Goal: Task Accomplishment & Management: Complete application form

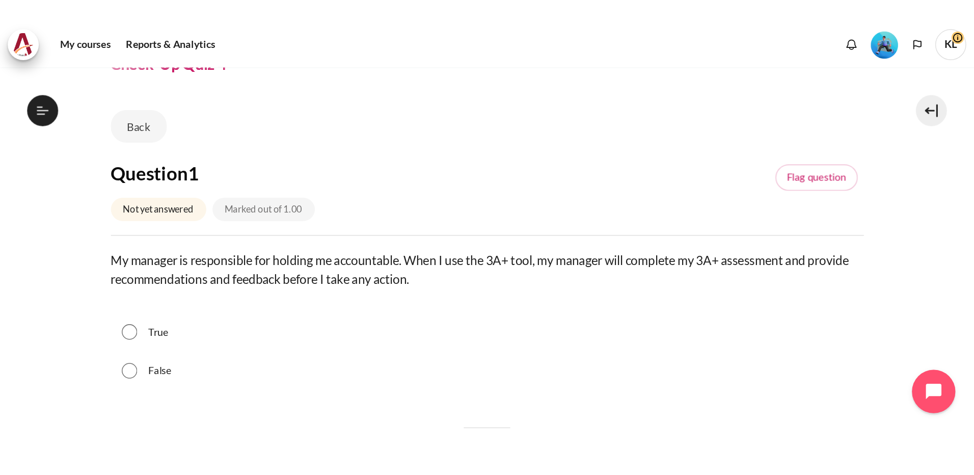
scroll to position [51, 0]
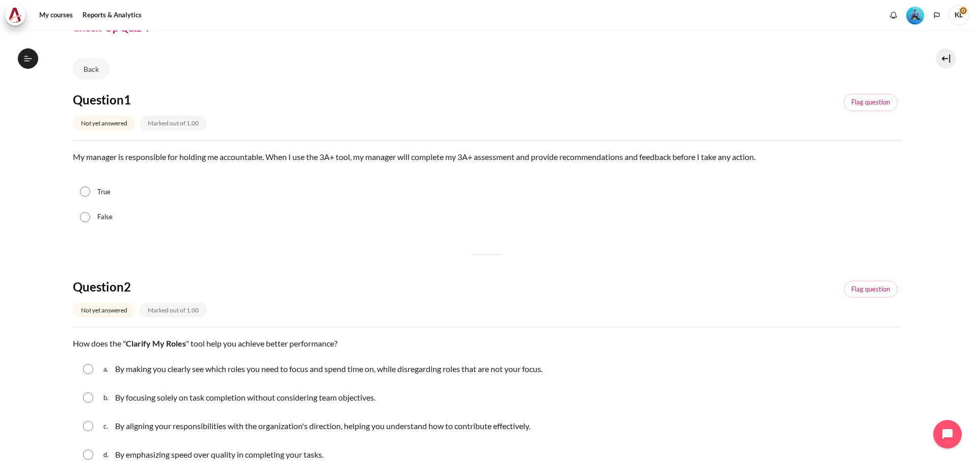
click at [86, 217] on input "False" at bounding box center [85, 217] width 10 height 10
radio input "true"
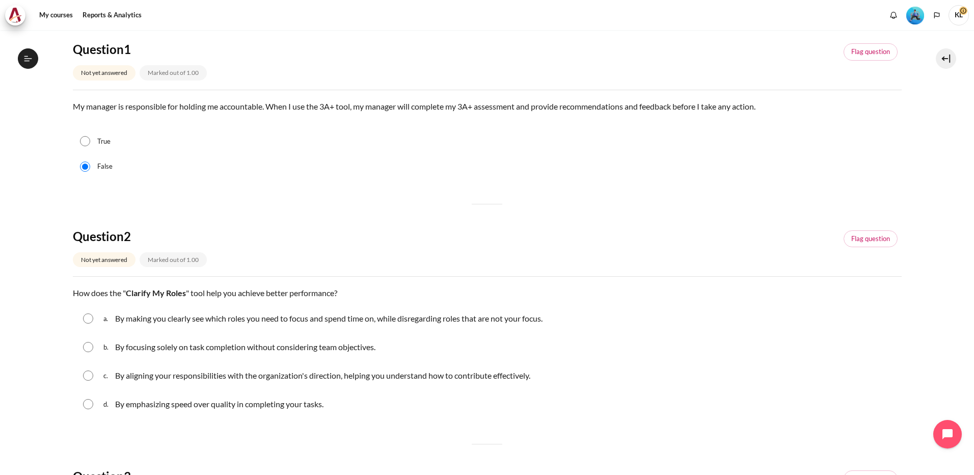
scroll to position [102, 0]
click at [89, 284] on input "Content" at bounding box center [88, 375] width 10 height 10
radio input "true"
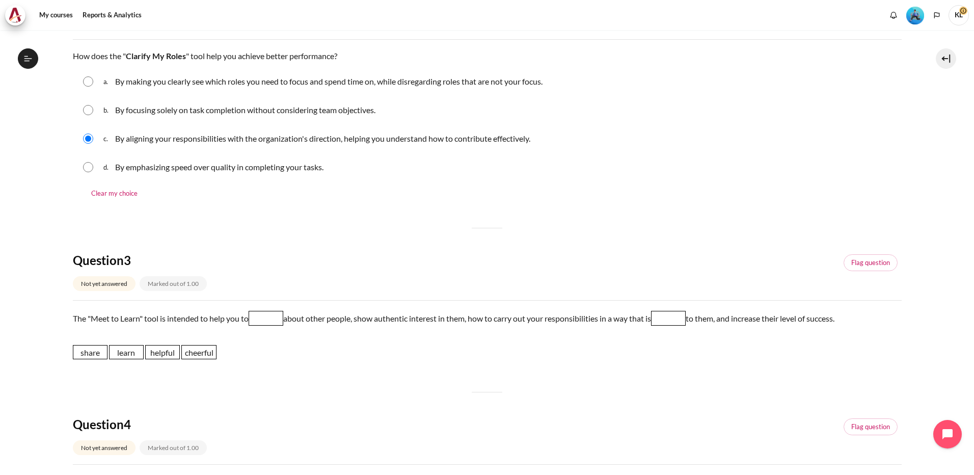
scroll to position [357, 0]
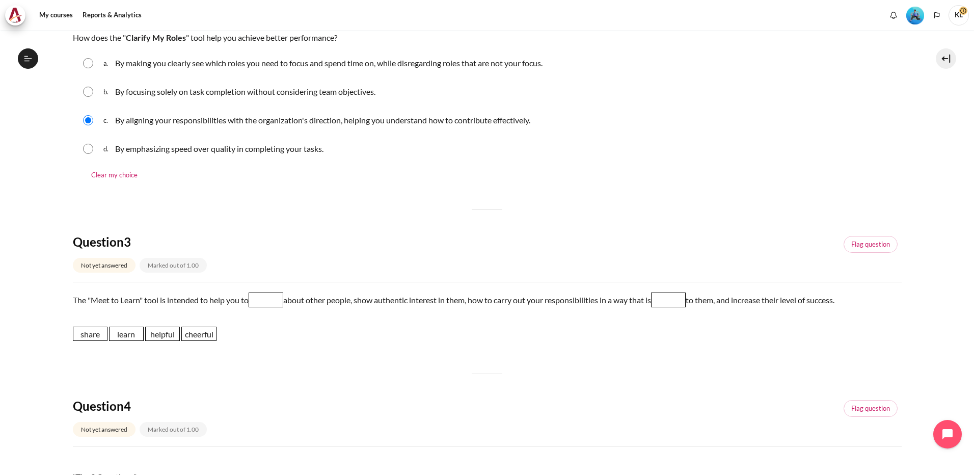
click at [134, 284] on span "learn" at bounding box center [126, 333] width 35 height 14
drag, startPoint x: 134, startPoint y: 337, endPoint x: 278, endPoint y: 303, distance: 148.1
click at [278, 284] on span "learn" at bounding box center [270, 299] width 35 height 14
drag, startPoint x: 160, startPoint y: 336, endPoint x: 679, endPoint y: 299, distance: 520.3
click at [640, 284] on span "helpful" at bounding box center [681, 297] width 35 height 14
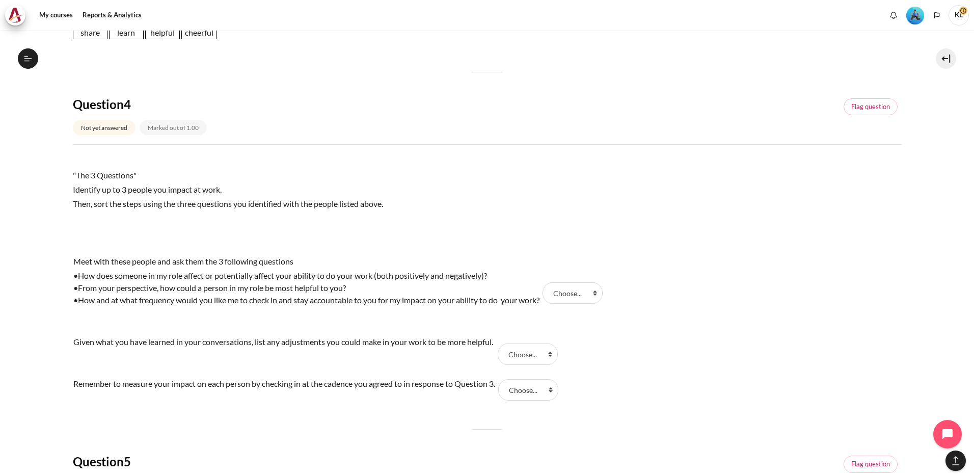
scroll to position [662, 0]
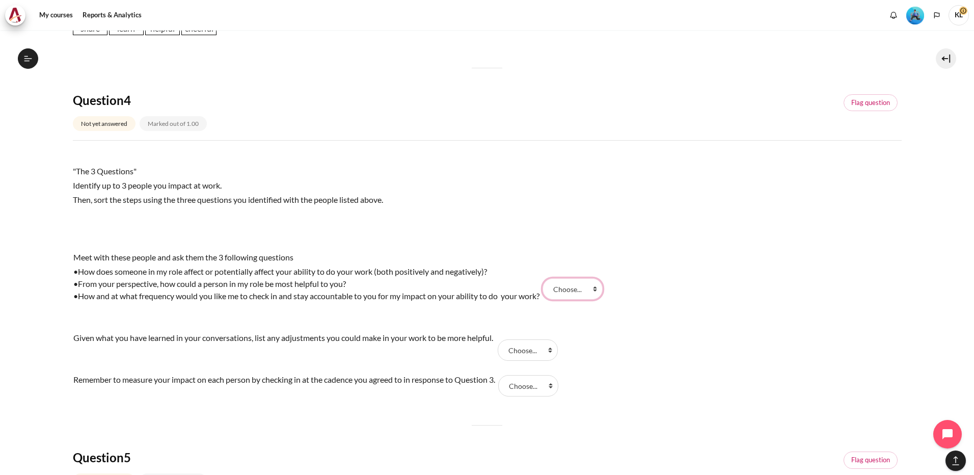
click at [597, 284] on select "Choose... Step 2 Step 3 Step 1" at bounding box center [572, 288] width 60 height 21
click at [624, 284] on div "Meet with these people and ask them the 3 following questions •How does someone…" at bounding box center [487, 325] width 829 height 152
click at [590, 284] on select "Choose... Step 2 Step 3 Step 1" at bounding box center [572, 288] width 60 height 21
select select "3"
click at [548, 278] on select "Choose... Step 2 Step 3 Step 1" at bounding box center [572, 288] width 60 height 21
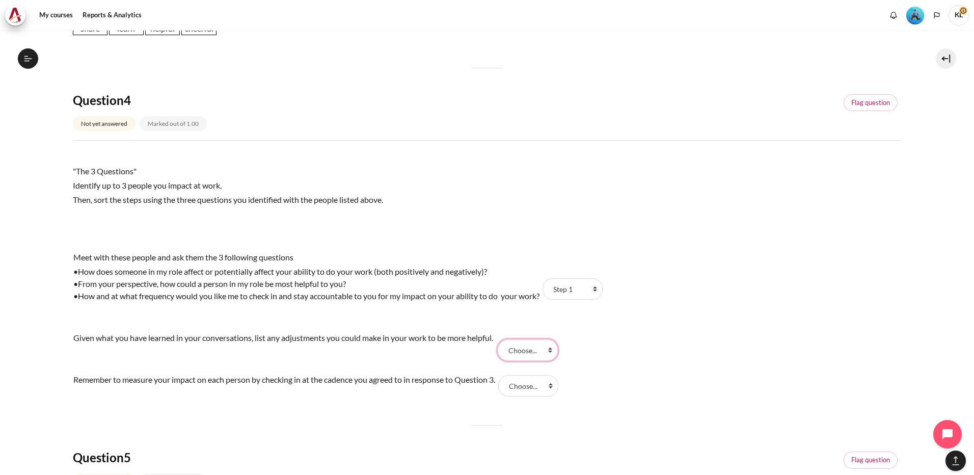
click at [552, 284] on select "Choose... Step 2 Step 3 Step 1" at bounding box center [528, 349] width 60 height 21
select select "1"
click at [501, 284] on select "Choose... Step 2 Step 3 Step 1" at bounding box center [528, 349] width 60 height 21
click at [526, 284] on select "Choose... Step 2 Step 3 Step 1" at bounding box center [528, 385] width 60 height 21
select select "2"
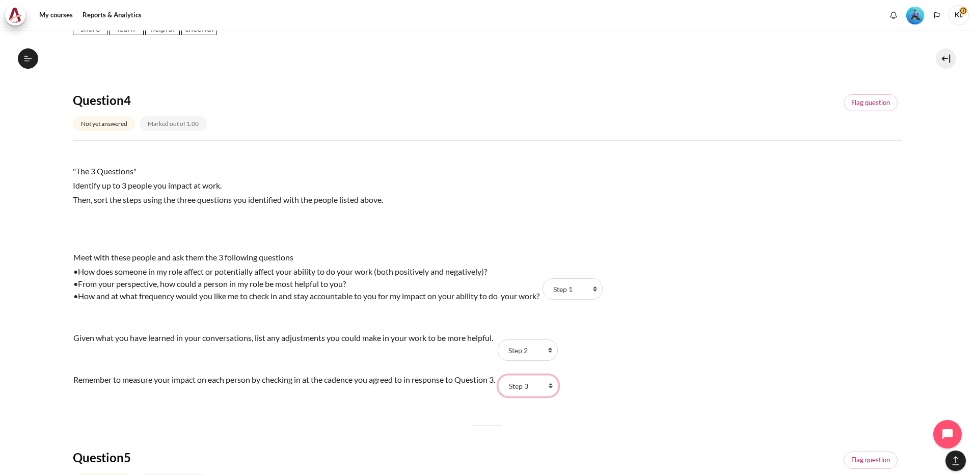
click at [504, 284] on select "Choose... Step 2 Step 3 Step 1" at bounding box center [528, 385] width 60 height 21
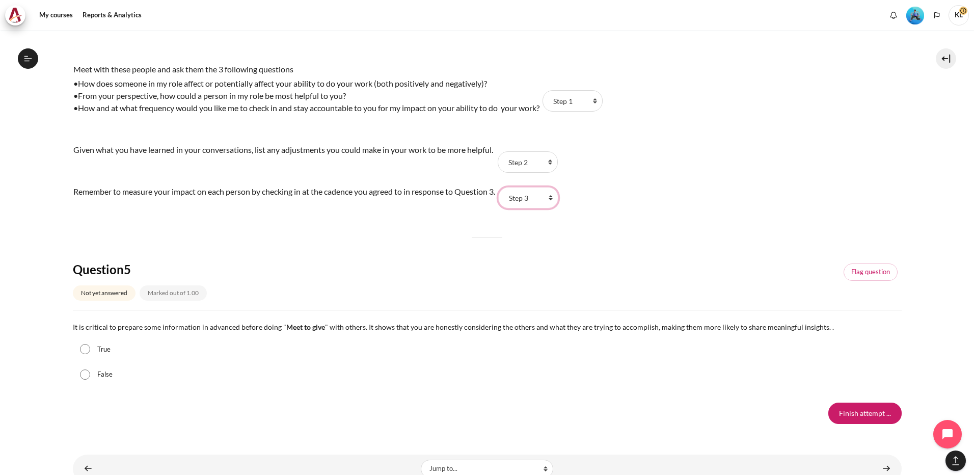
scroll to position [866, 0]
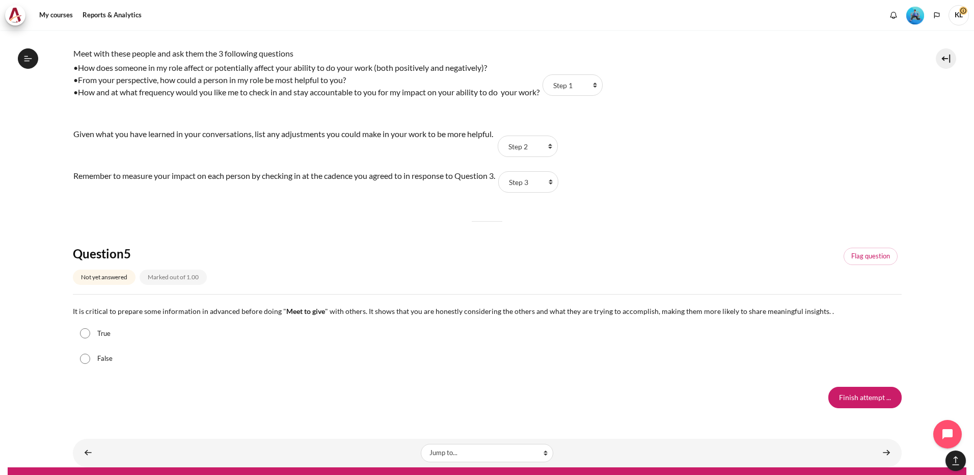
click at [83, 284] on input "True" at bounding box center [85, 333] width 10 height 10
radio input "true"
click at [640, 284] on input "Finish attempt ..." at bounding box center [864, 397] width 73 height 21
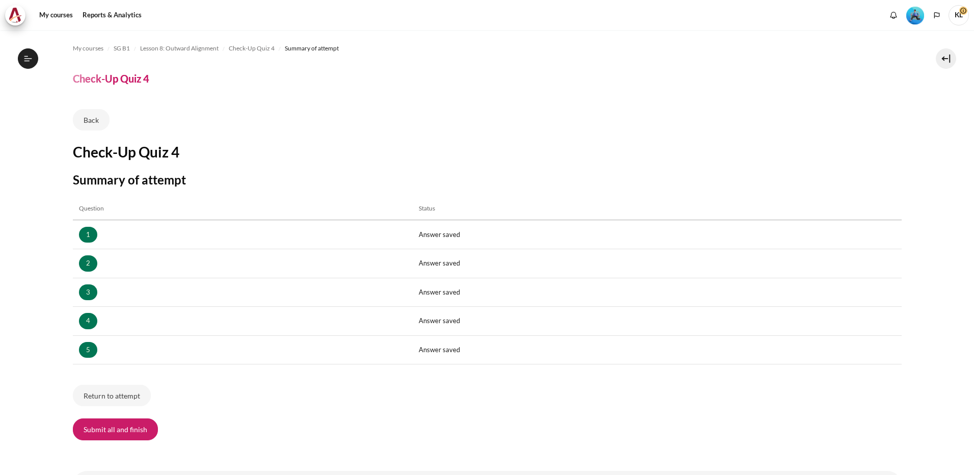
scroll to position [655, 0]
click at [138, 432] on button "Submit all and finish" at bounding box center [115, 428] width 85 height 21
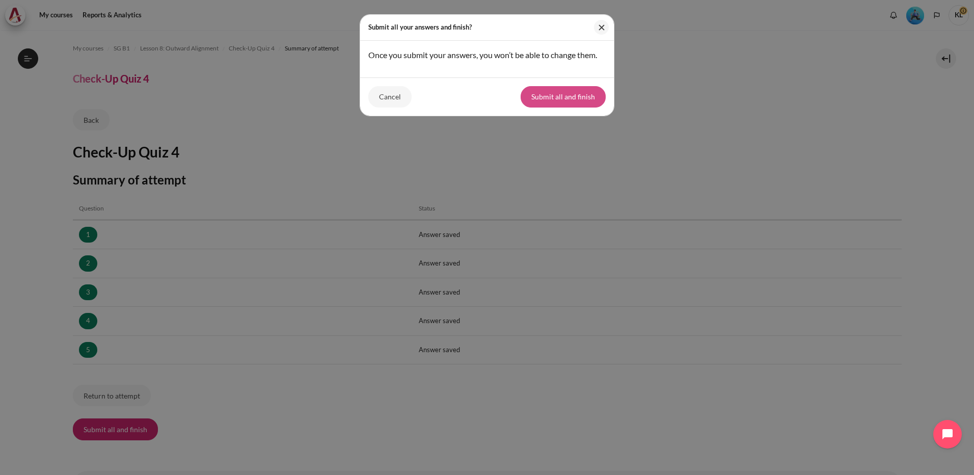
click at [547, 105] on button "Submit all and finish" at bounding box center [563, 96] width 85 height 21
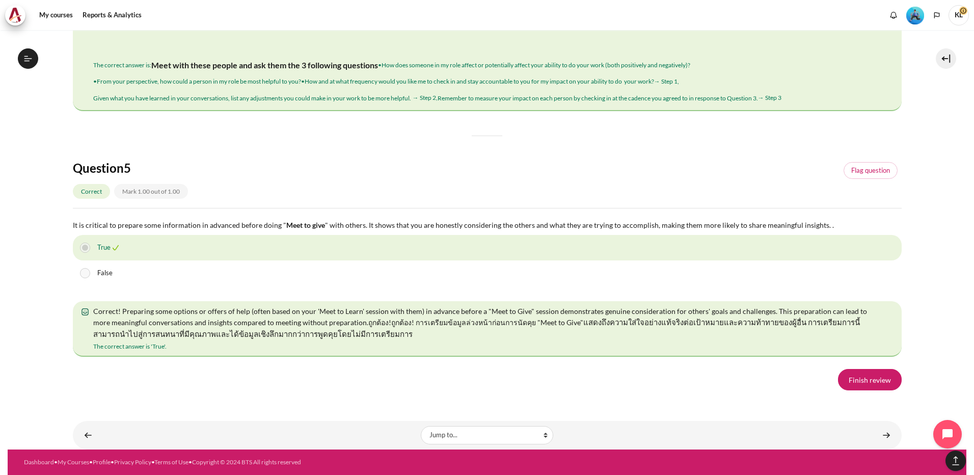
scroll to position [1731, 0]
click at [875, 385] on link "Finish review" at bounding box center [870, 379] width 64 height 21
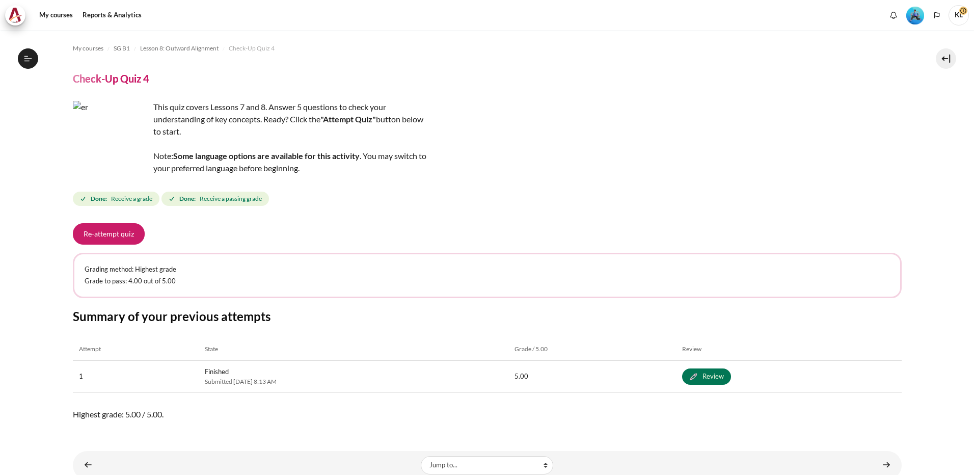
scroll to position [655, 0]
click at [24, 53] on button "Open course index" at bounding box center [28, 58] width 20 height 20
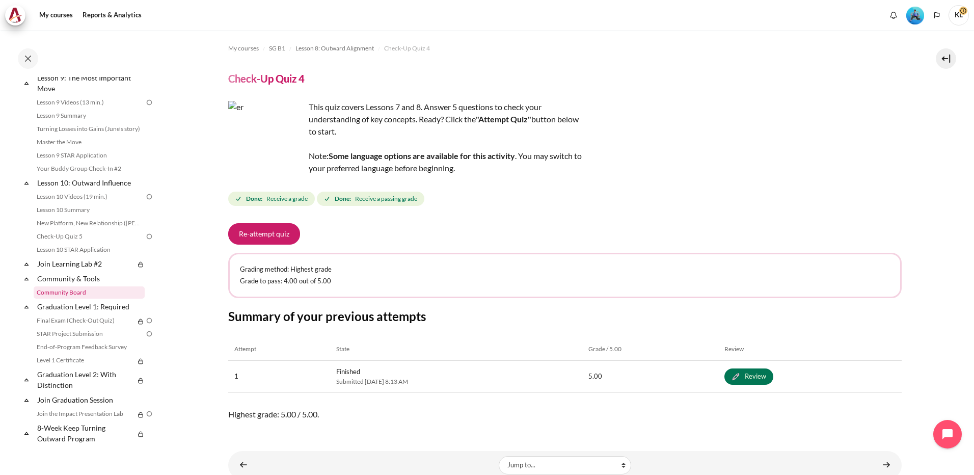
scroll to position [808, 0]
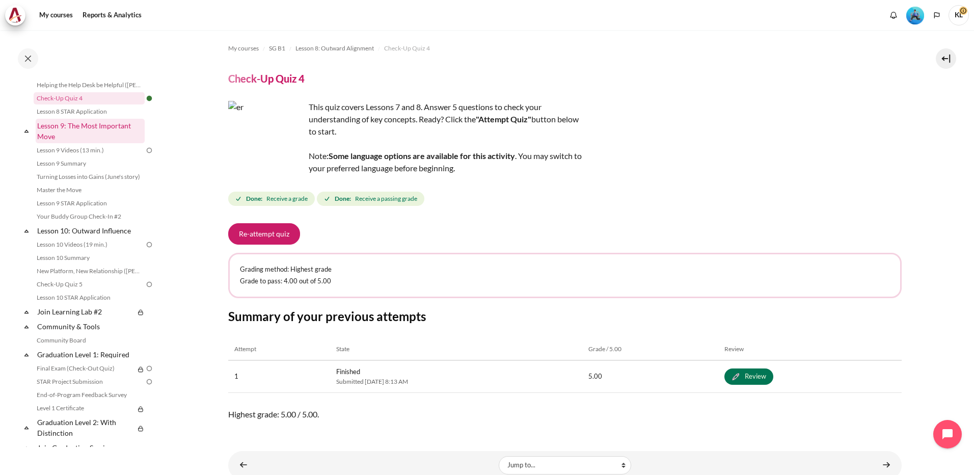
click at [73, 143] on link "Lesson 9: The Most Important Move" at bounding box center [90, 131] width 109 height 24
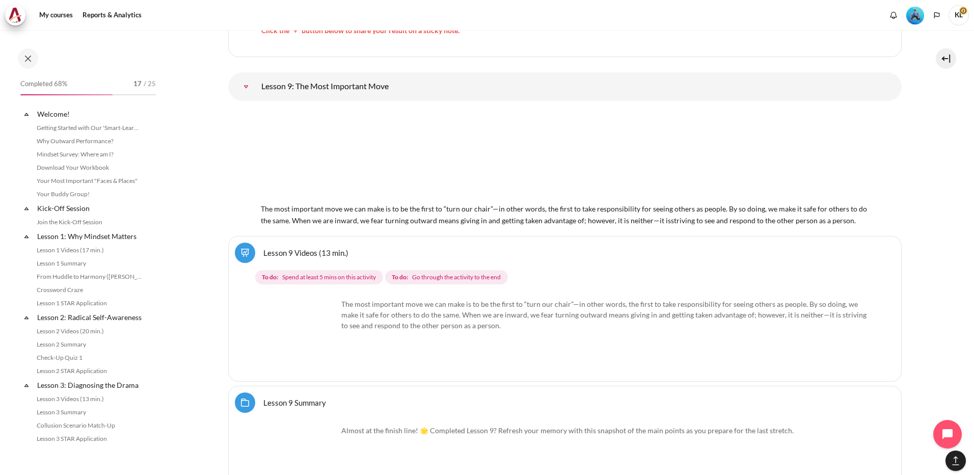
scroll to position [819, 0]
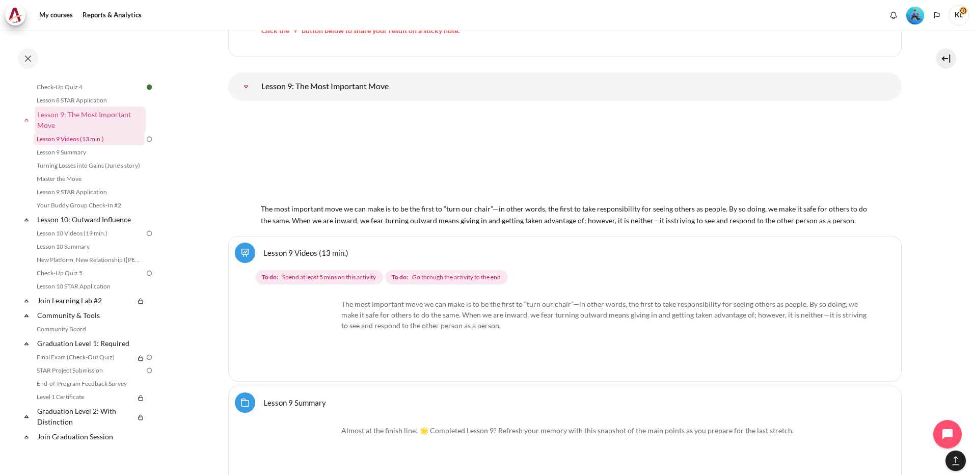
click at [69, 145] on link "Lesson 9 Videos (13 min.)" at bounding box center [89, 139] width 111 height 12
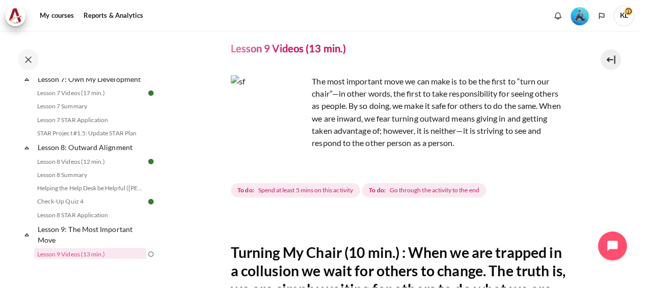
scroll to position [31, 0]
